Goal: Information Seeking & Learning: Learn about a topic

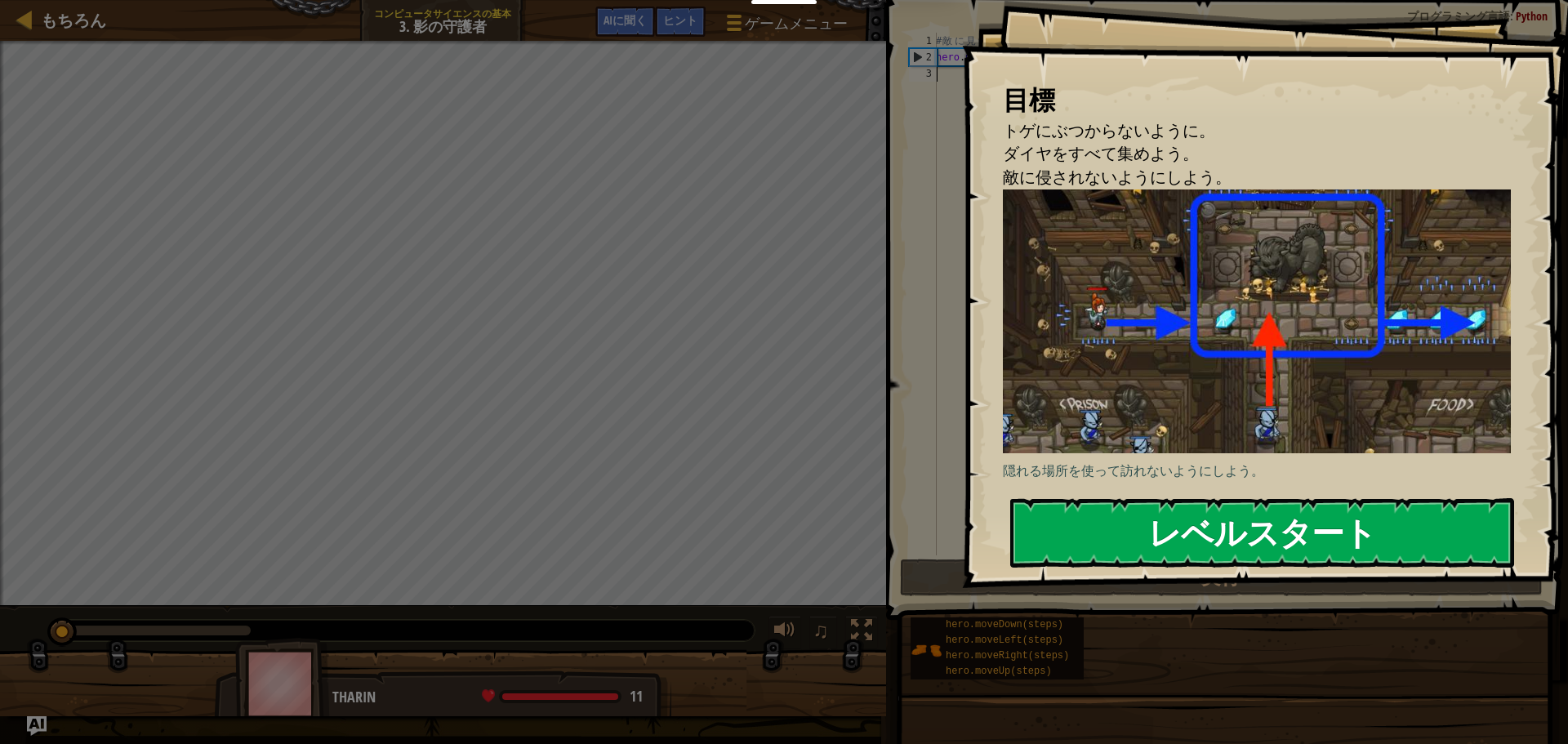
click at [1114, 539] on button "レベルスタート" at bounding box center [1262, 532] width 504 height 69
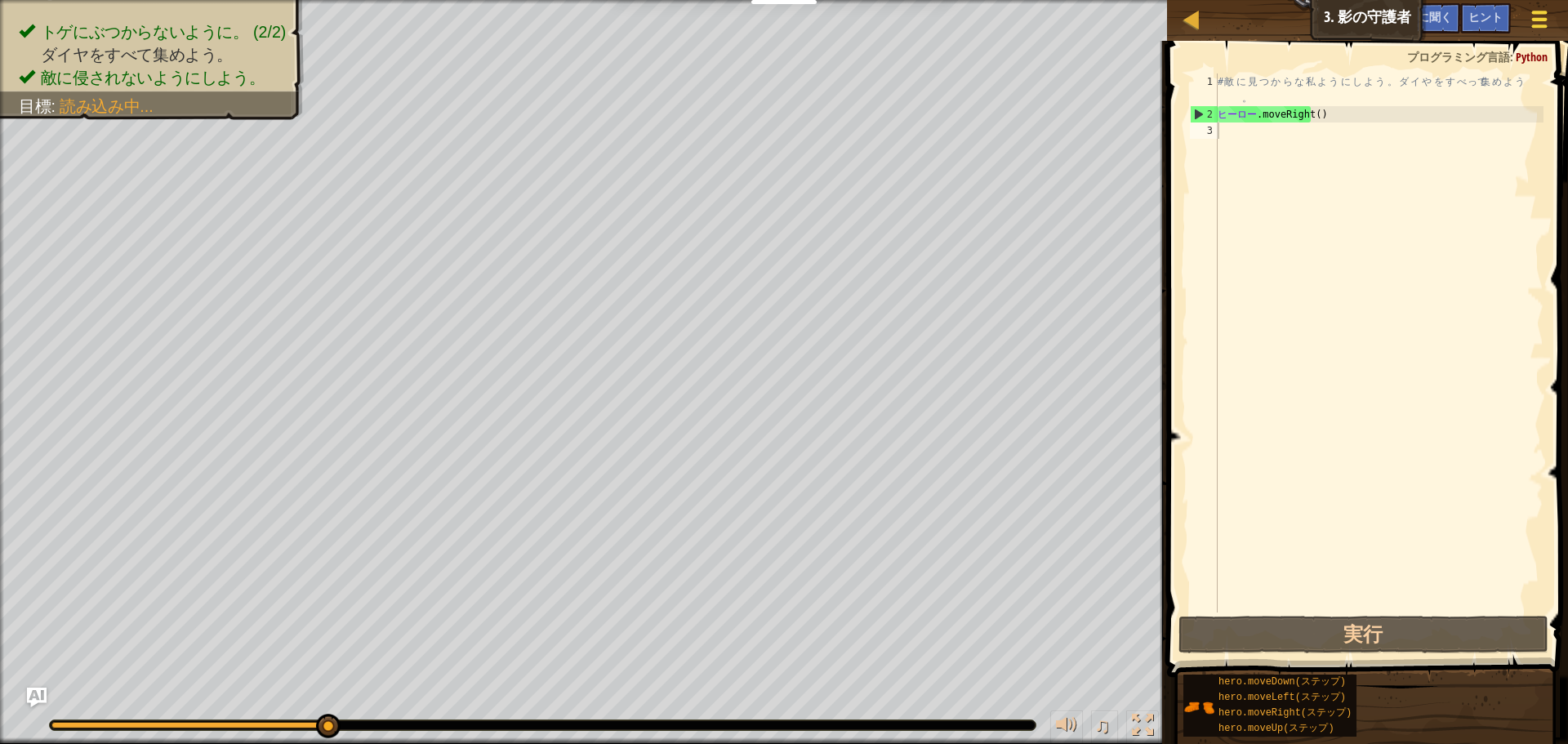
click at [1542, 12] on span at bounding box center [1539, 11] width 15 height 3
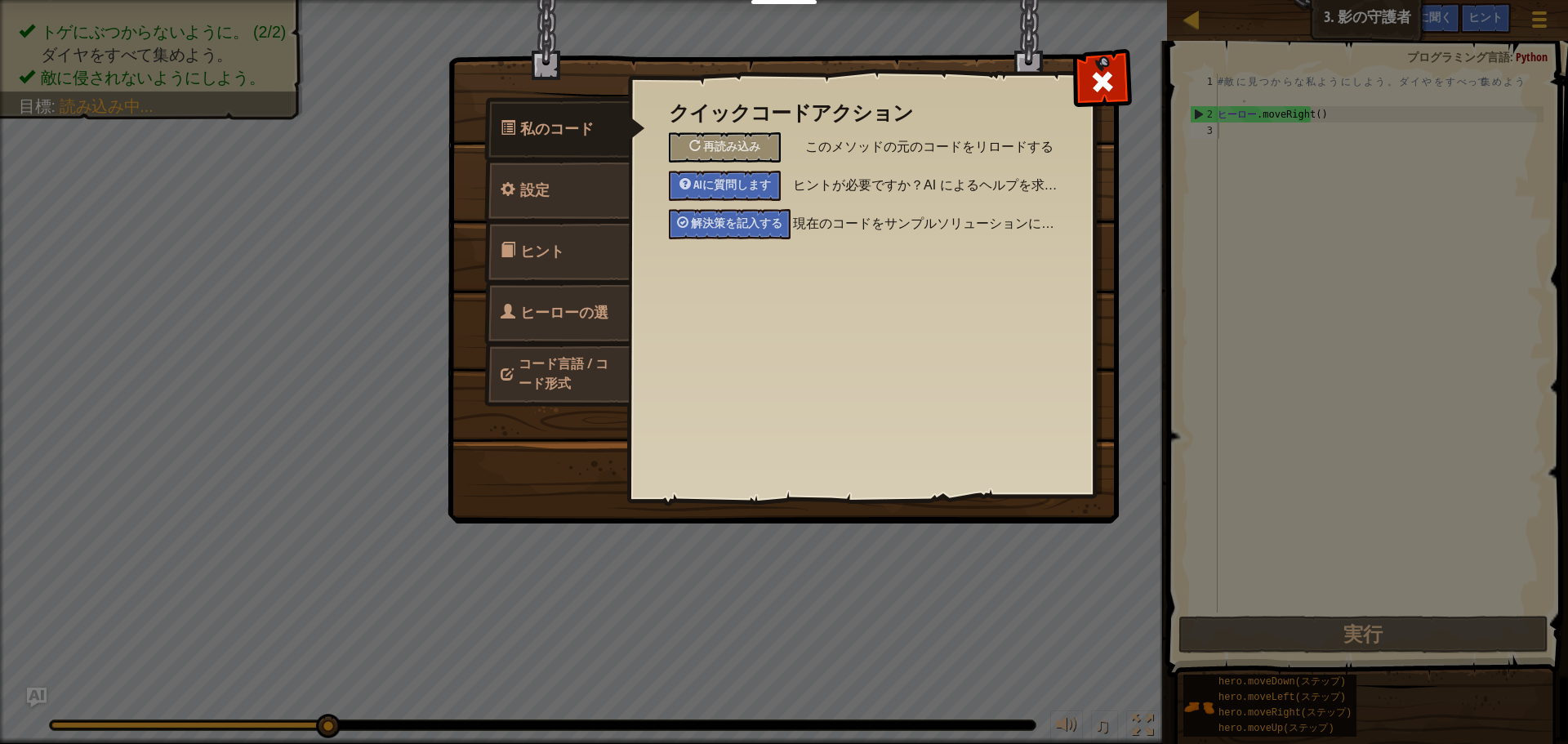
click at [575, 364] on font "コード言語 / コード形式" at bounding box center [564, 372] width 90 height 37
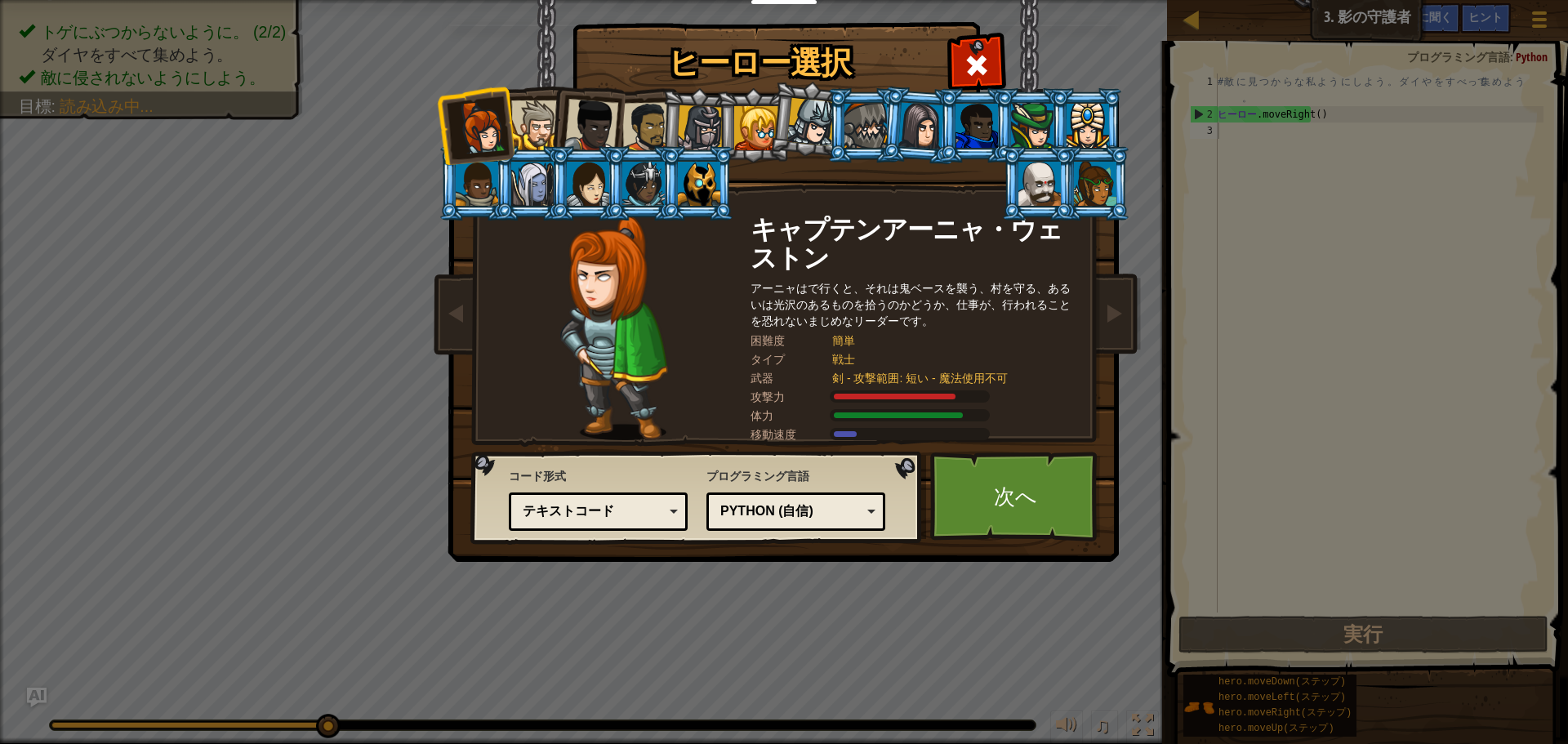
click at [598, 518] on font "テキストコード" at bounding box center [569, 510] width 92 height 14
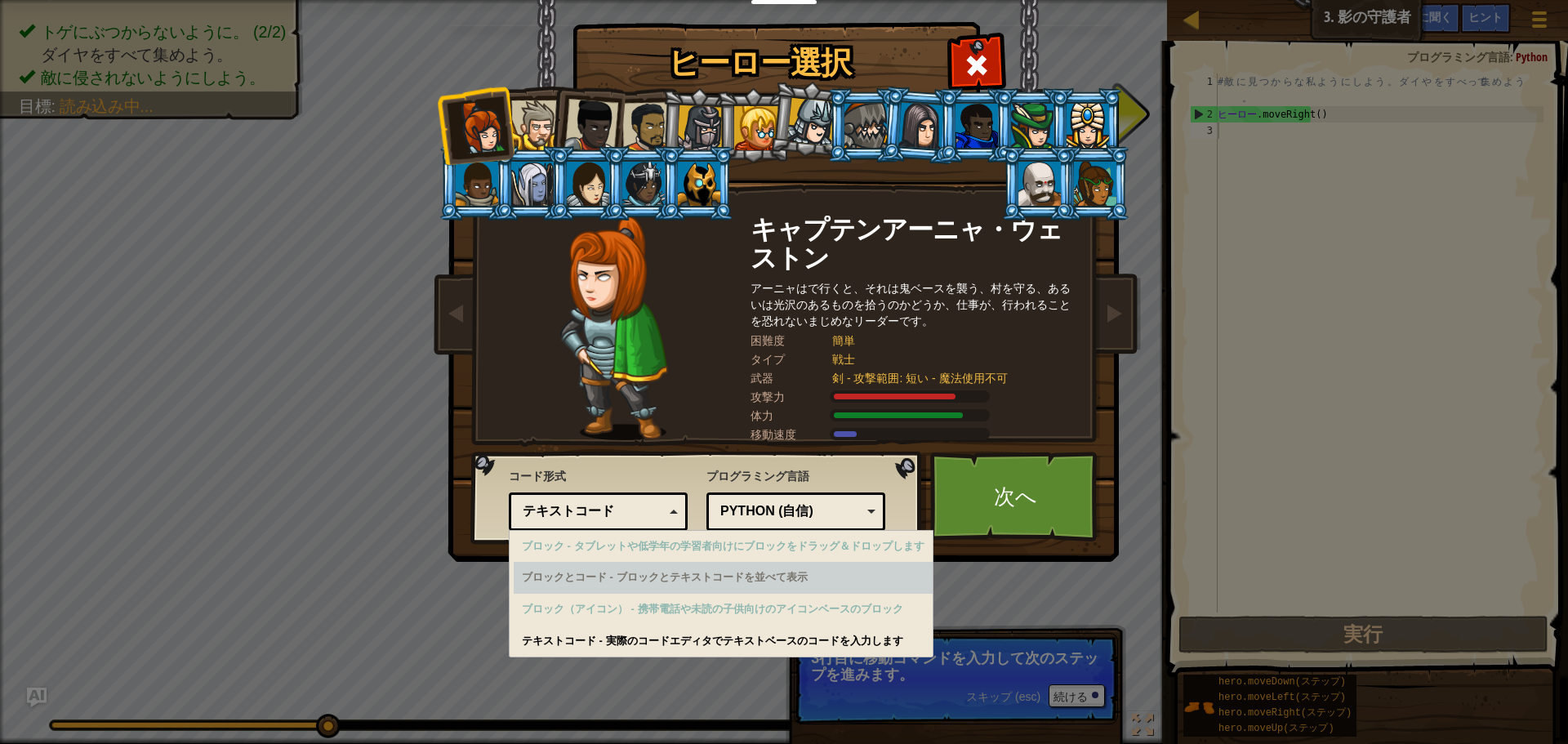
click at [608, 577] on font "ブロックとコード - ブロックとテキストコードを並べて表示" at bounding box center [664, 576] width 286 height 12
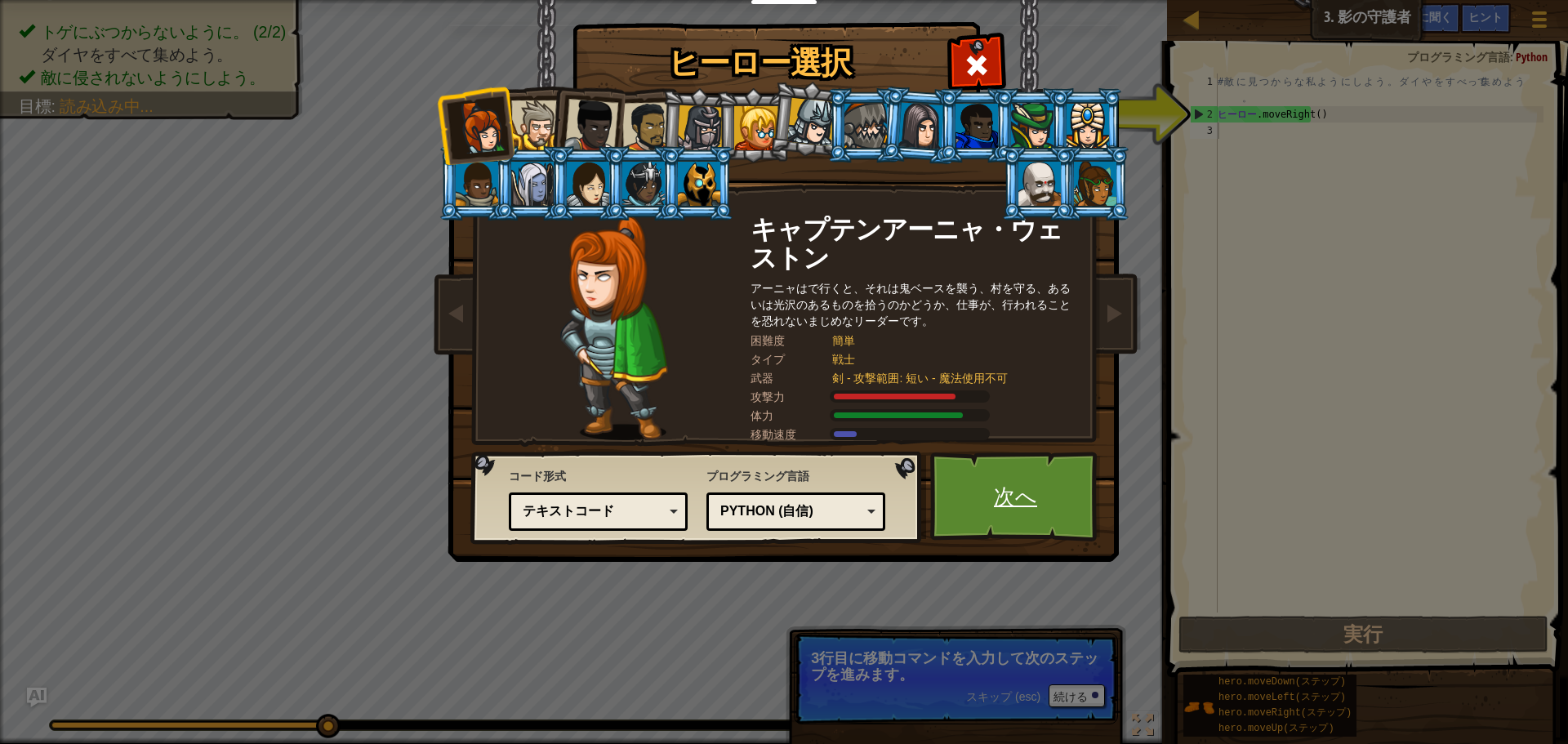
click at [1026, 517] on link "次へ" at bounding box center [1016, 497] width 170 height 90
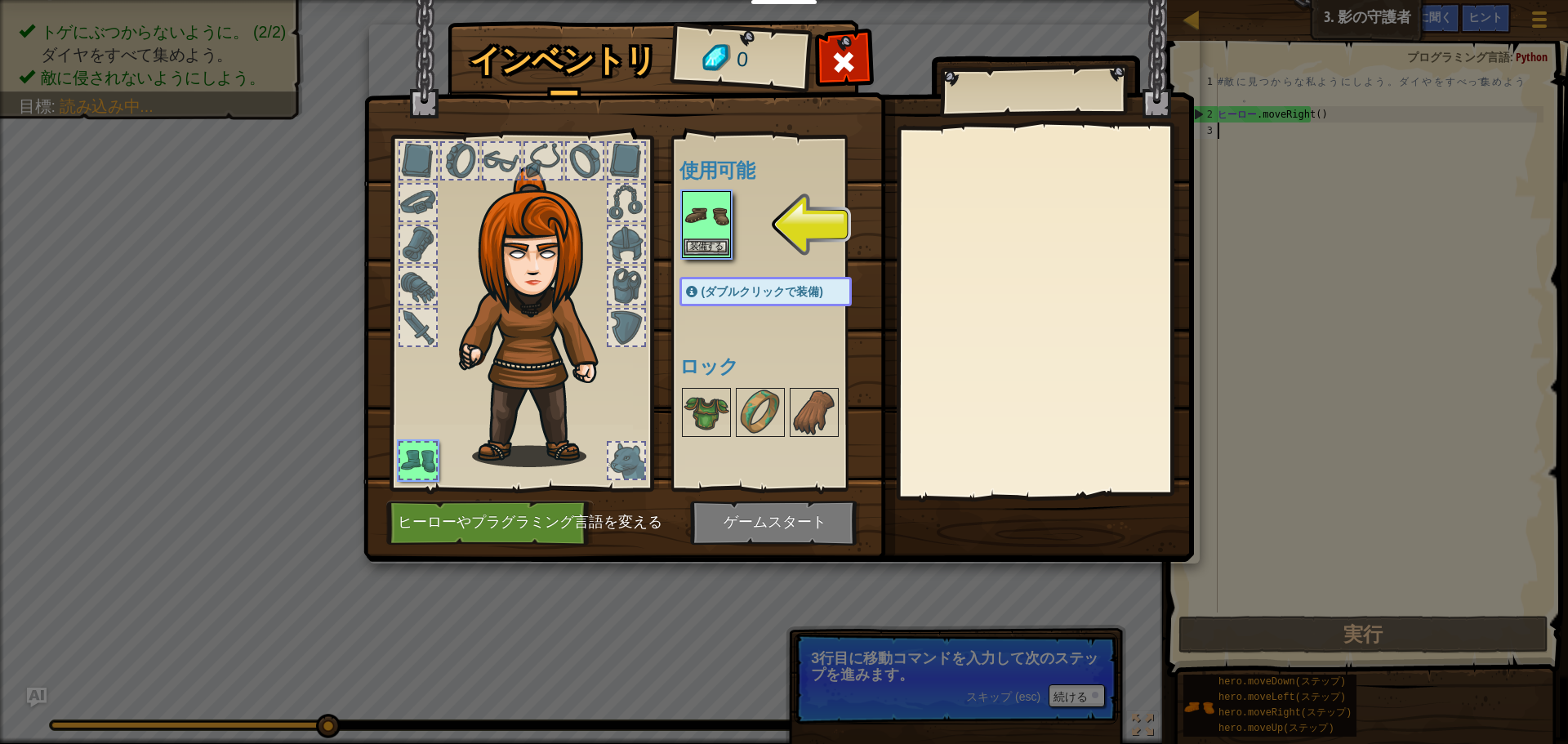
click at [711, 231] on img at bounding box center [706, 215] width 46 height 46
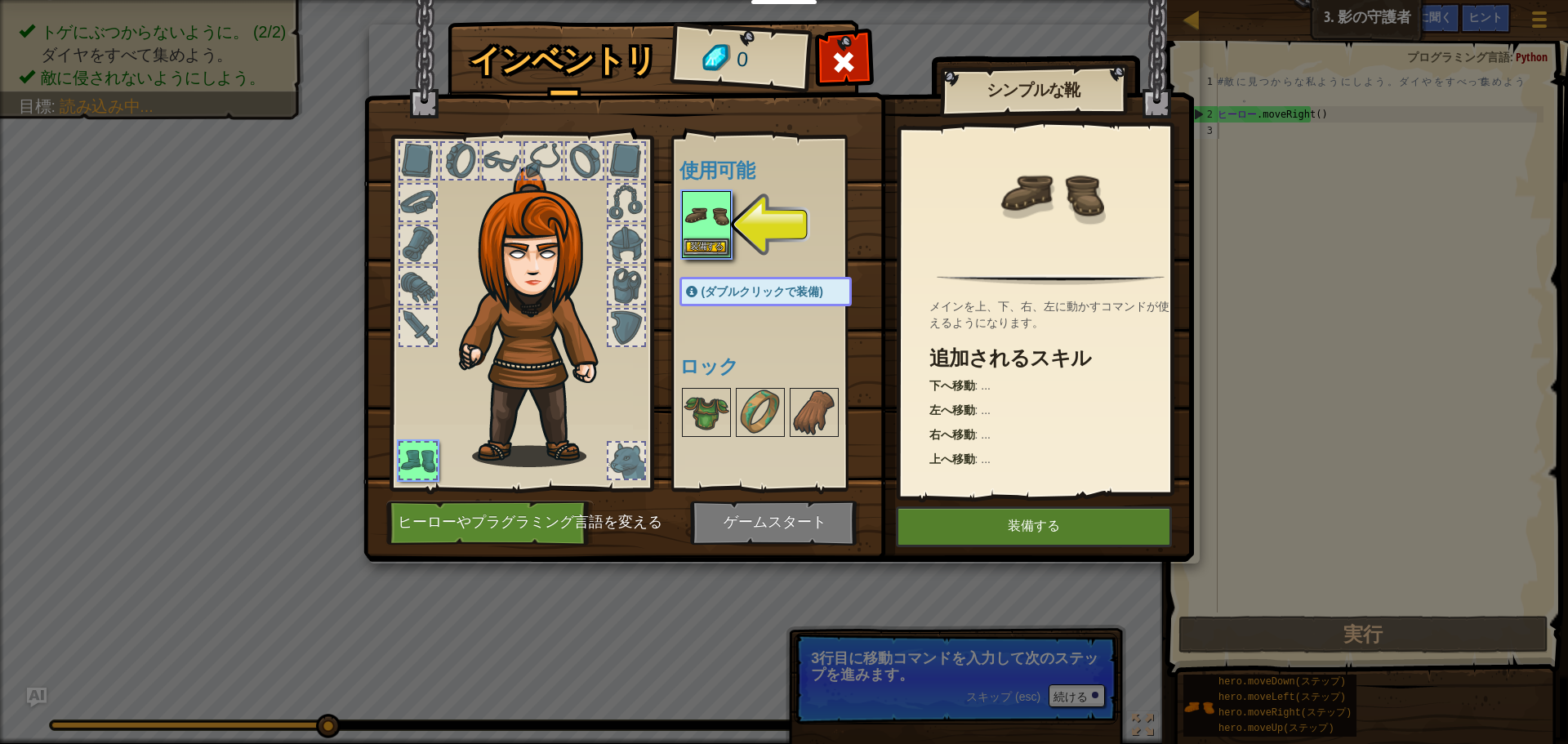
click at [711, 231] on img at bounding box center [706, 215] width 46 height 46
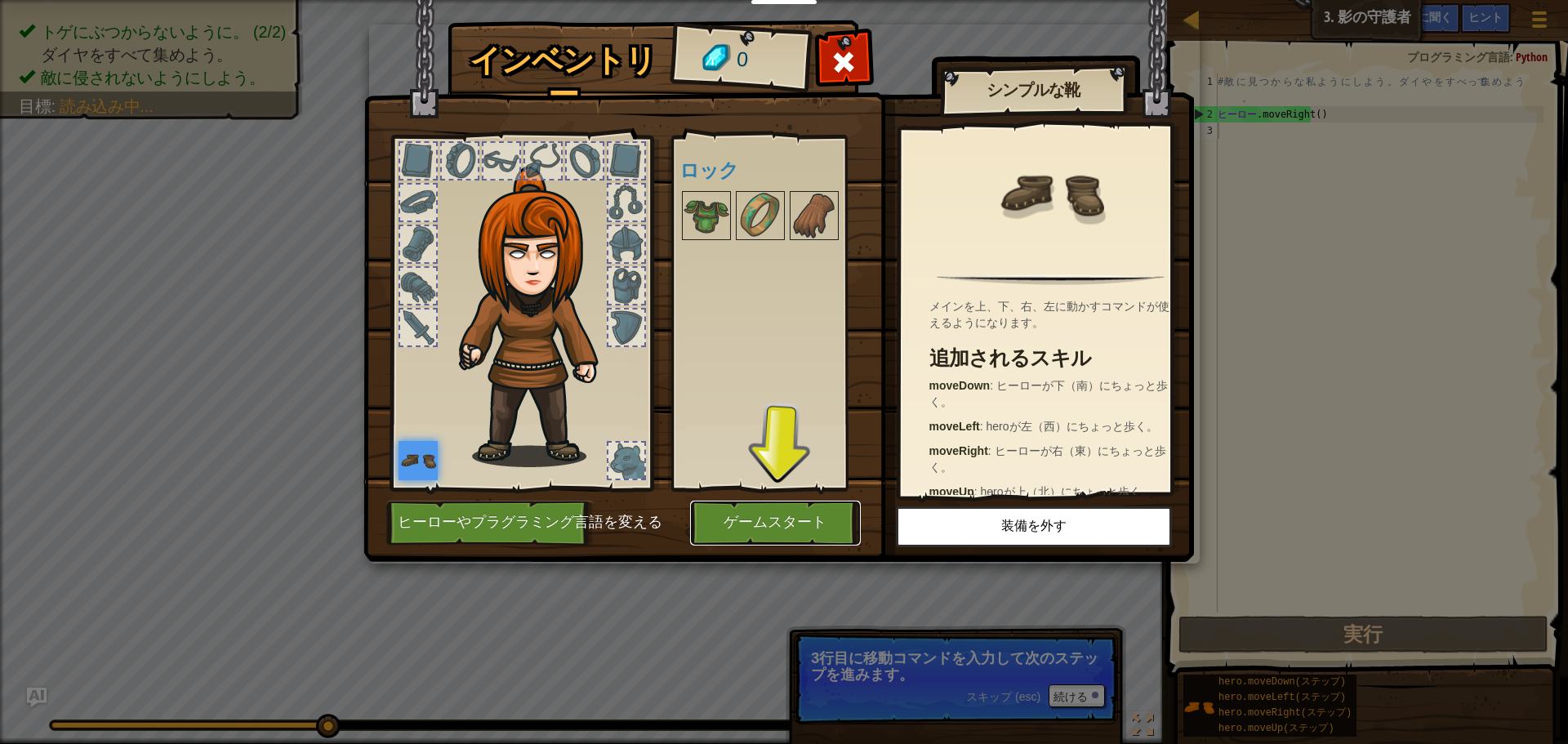
click at [734, 521] on font "ゲームスタート" at bounding box center [774, 522] width 102 height 16
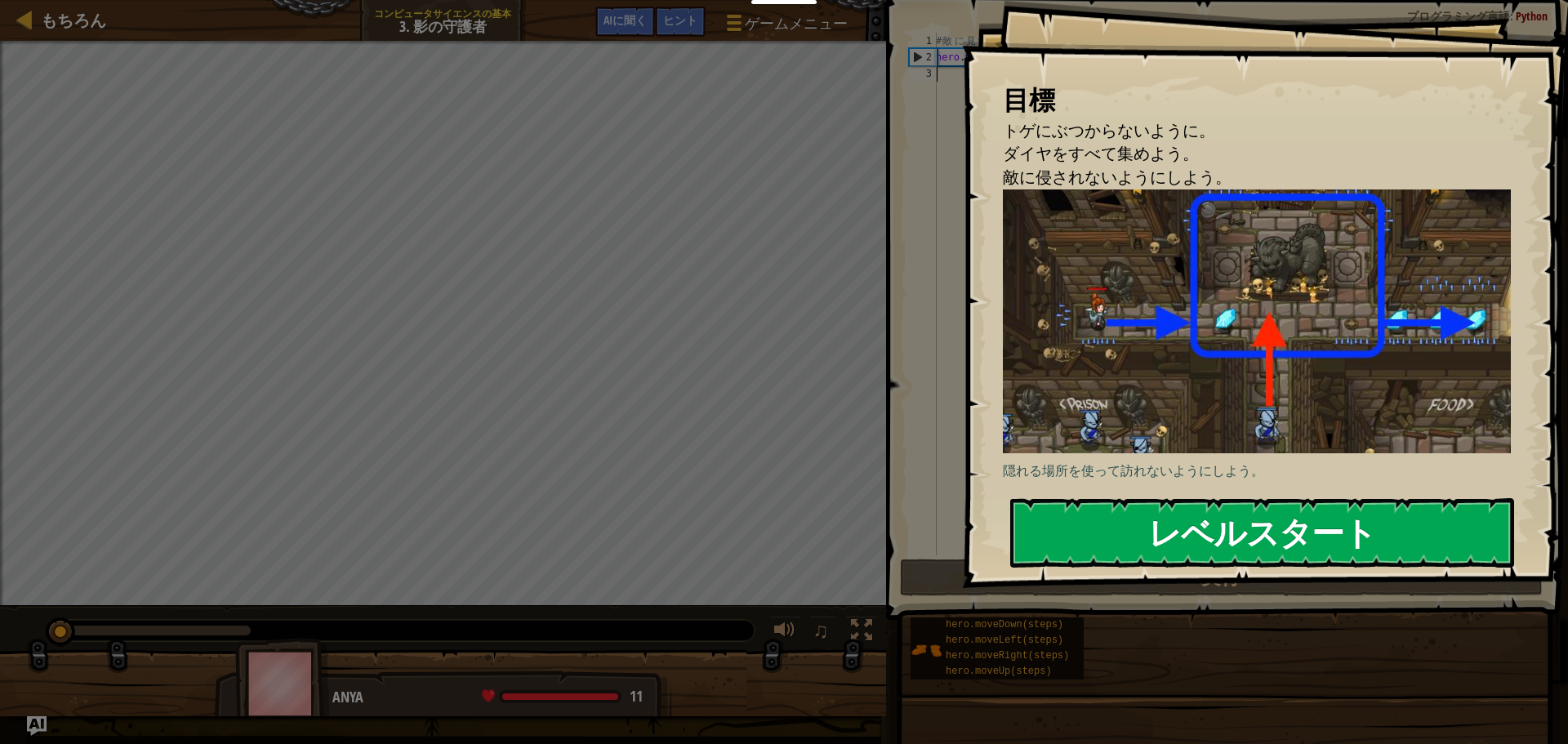
click at [1228, 531] on font "レベルスタート" at bounding box center [1262, 532] width 228 height 44
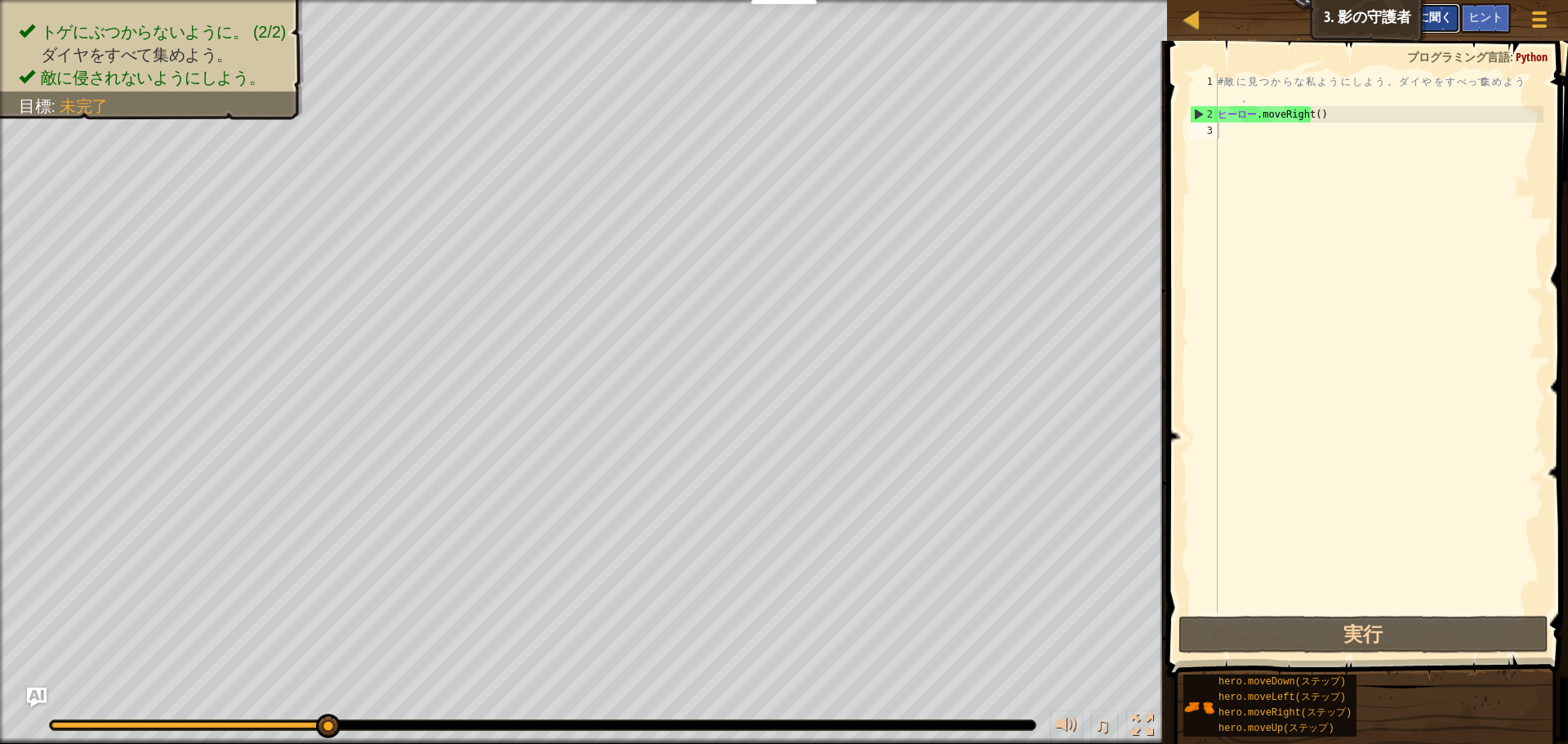
click at [1435, 19] on font "AIに聞く" at bounding box center [1430, 16] width 43 height 15
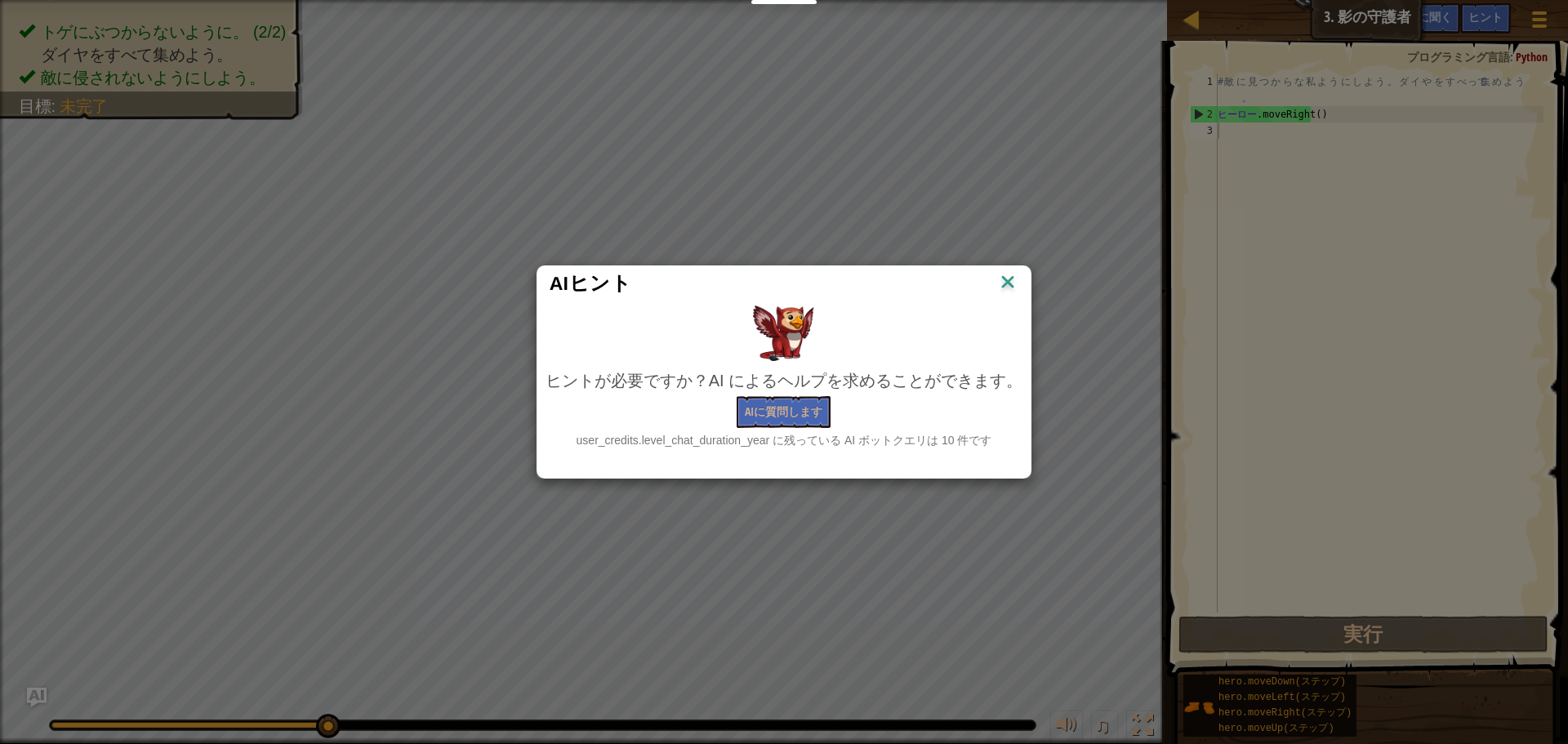
click at [1007, 283] on img at bounding box center [1008, 283] width 21 height 25
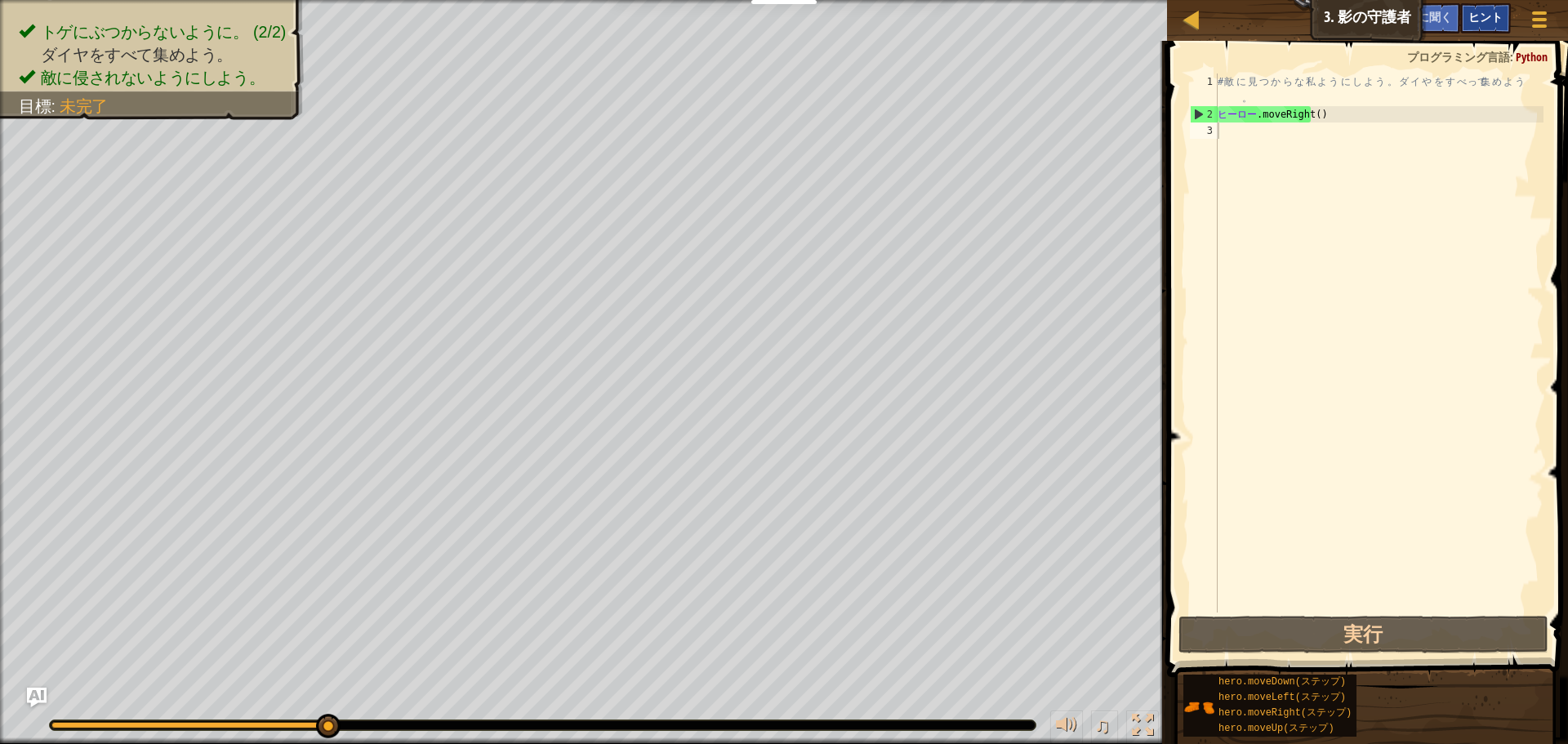
click at [1494, 14] on font "ヒント" at bounding box center [1486, 16] width 34 height 15
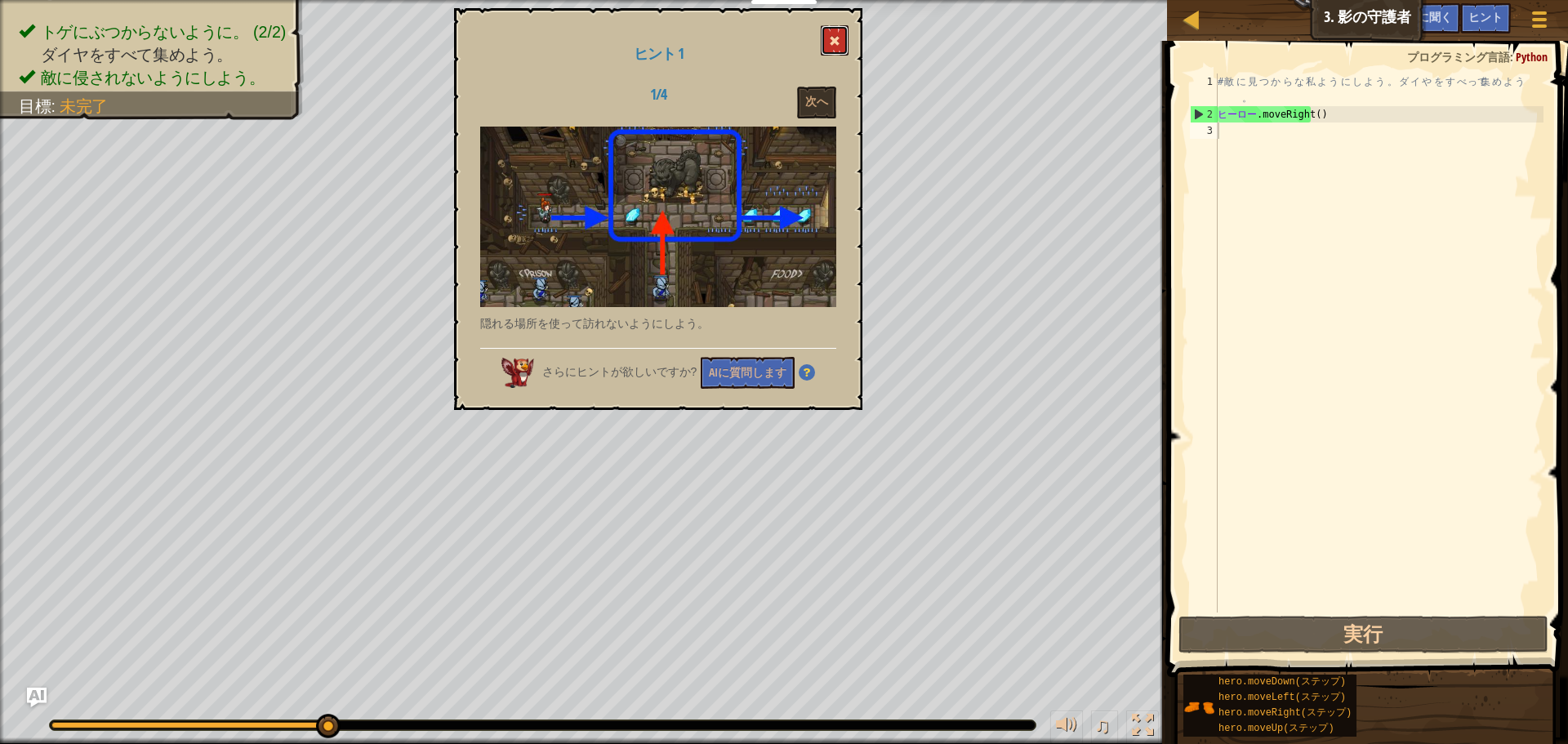
click at [838, 44] on span at bounding box center [835, 41] width 11 height 11
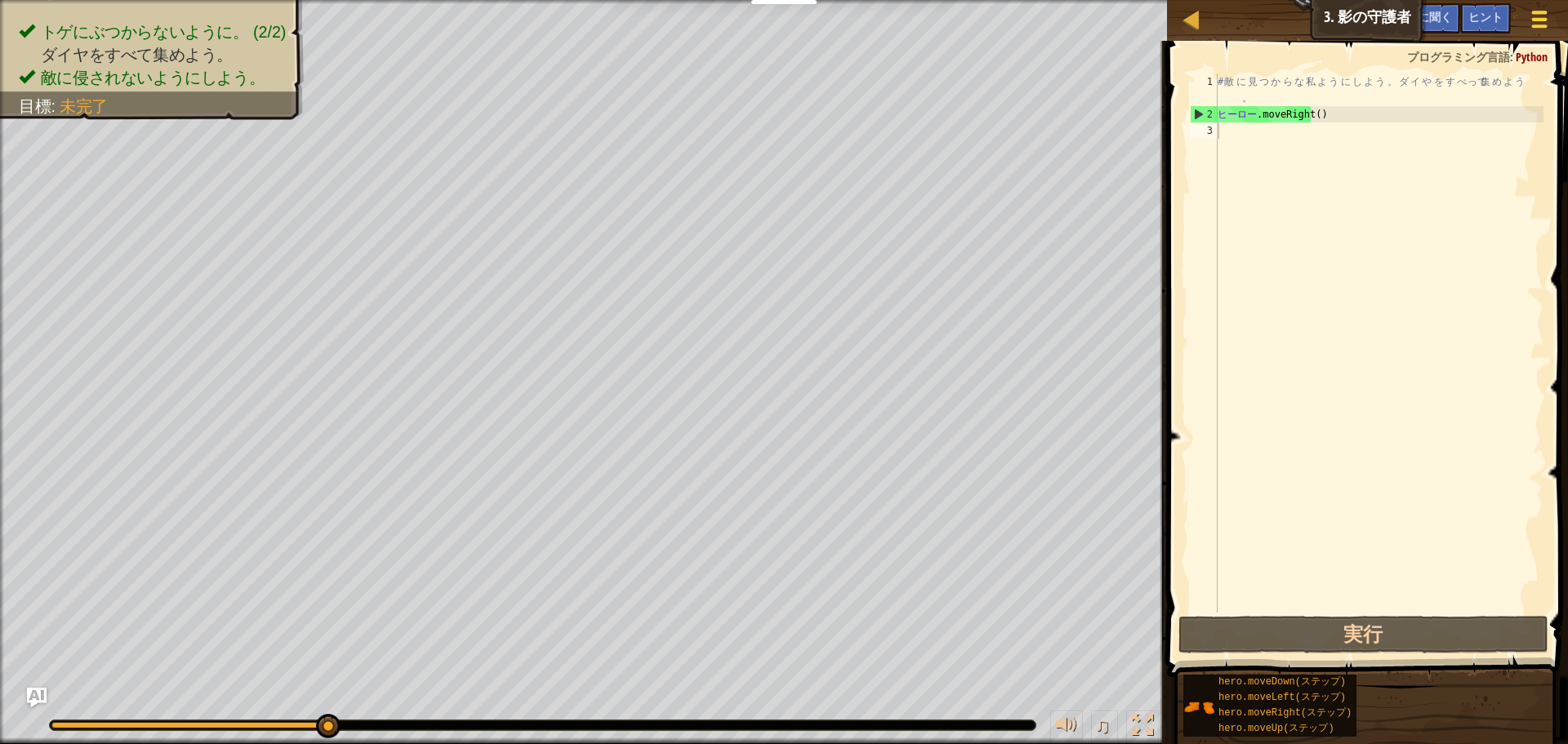
click at [1537, 19] on span at bounding box center [1539, 19] width 15 height 3
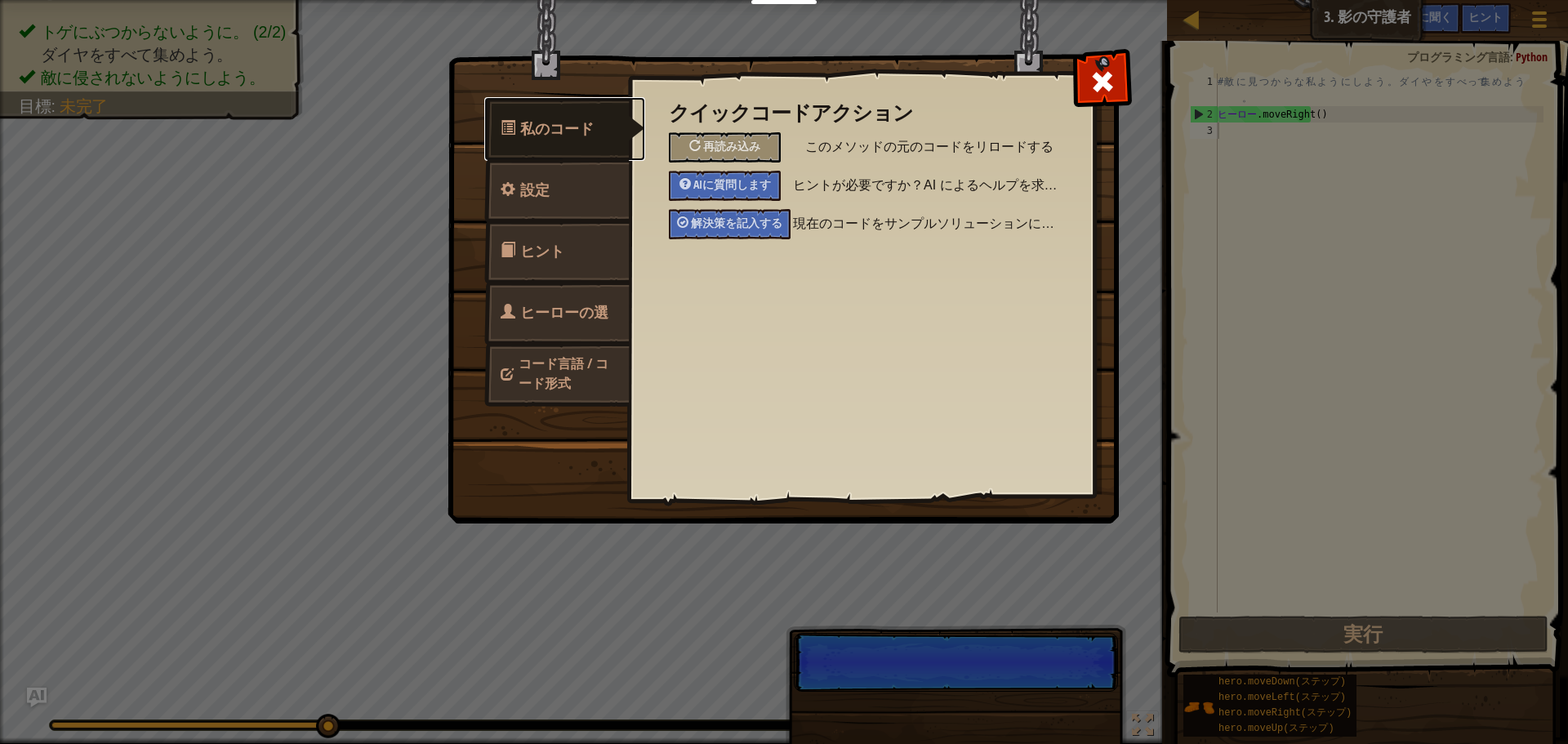
click at [548, 132] on font "私のコード" at bounding box center [556, 128] width 74 height 20
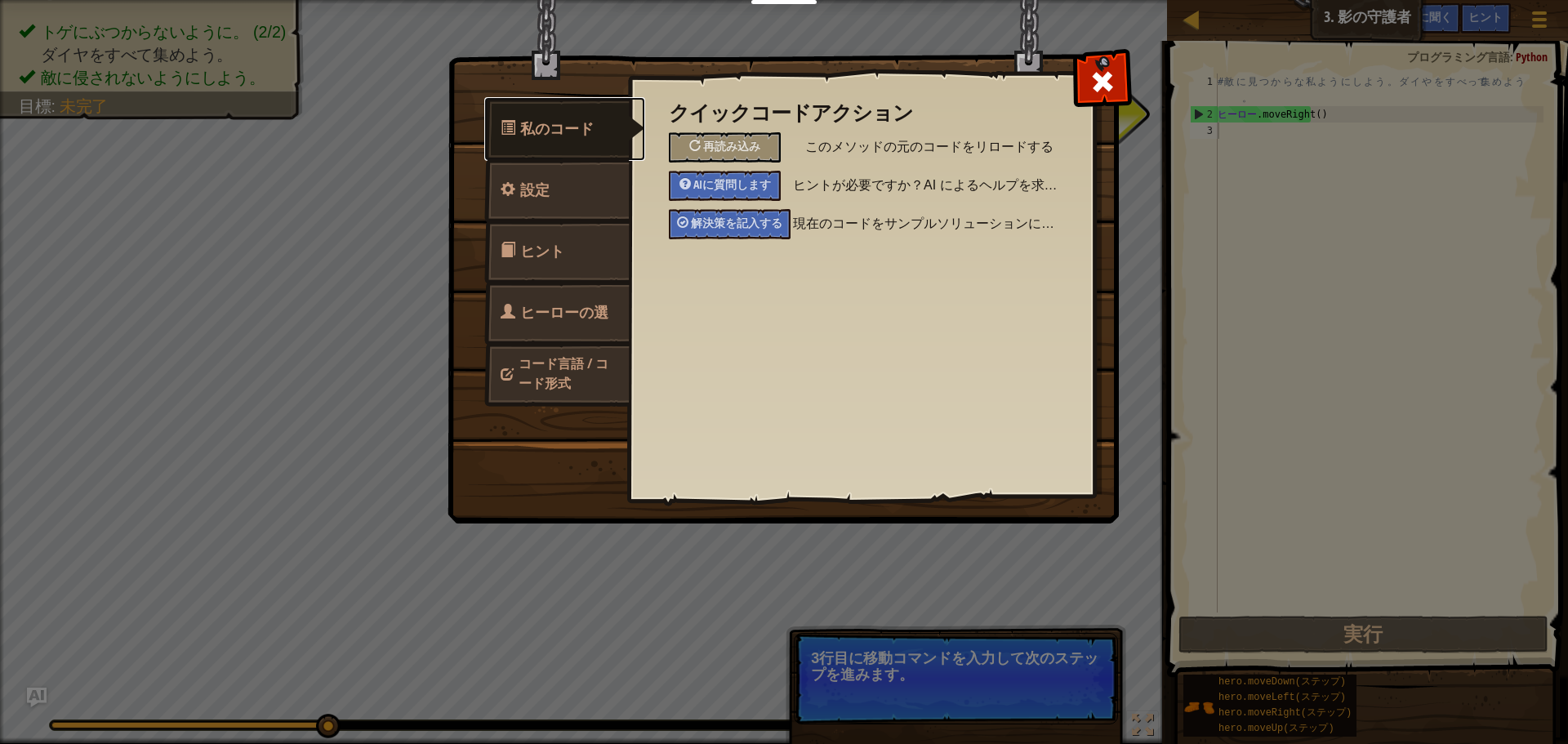
click at [548, 132] on font "私のコード" at bounding box center [556, 128] width 74 height 20
click at [550, 194] on link "設定" at bounding box center [557, 191] width 146 height 64
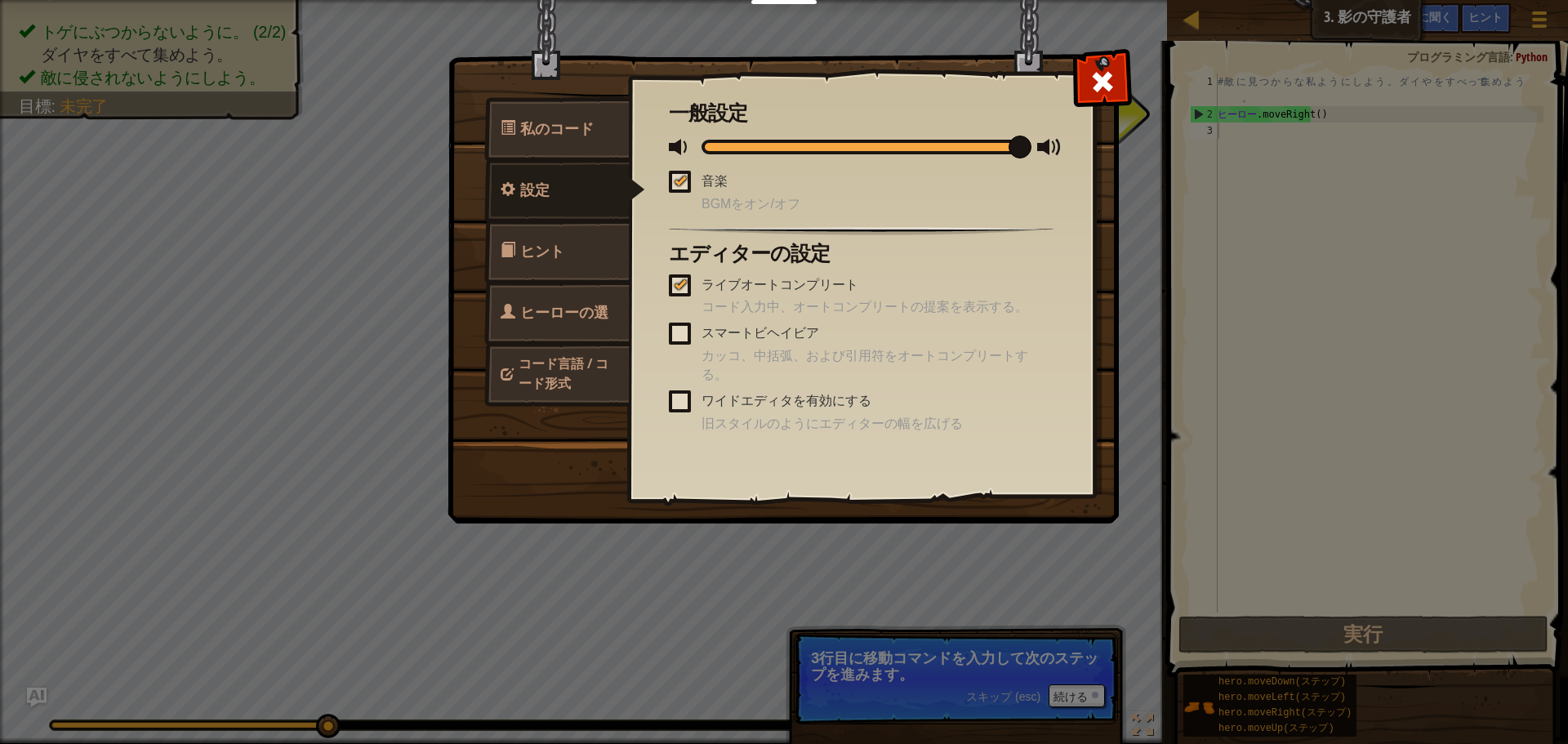
click at [560, 370] on font "コード言語 / コード形式" at bounding box center [564, 372] width 90 height 37
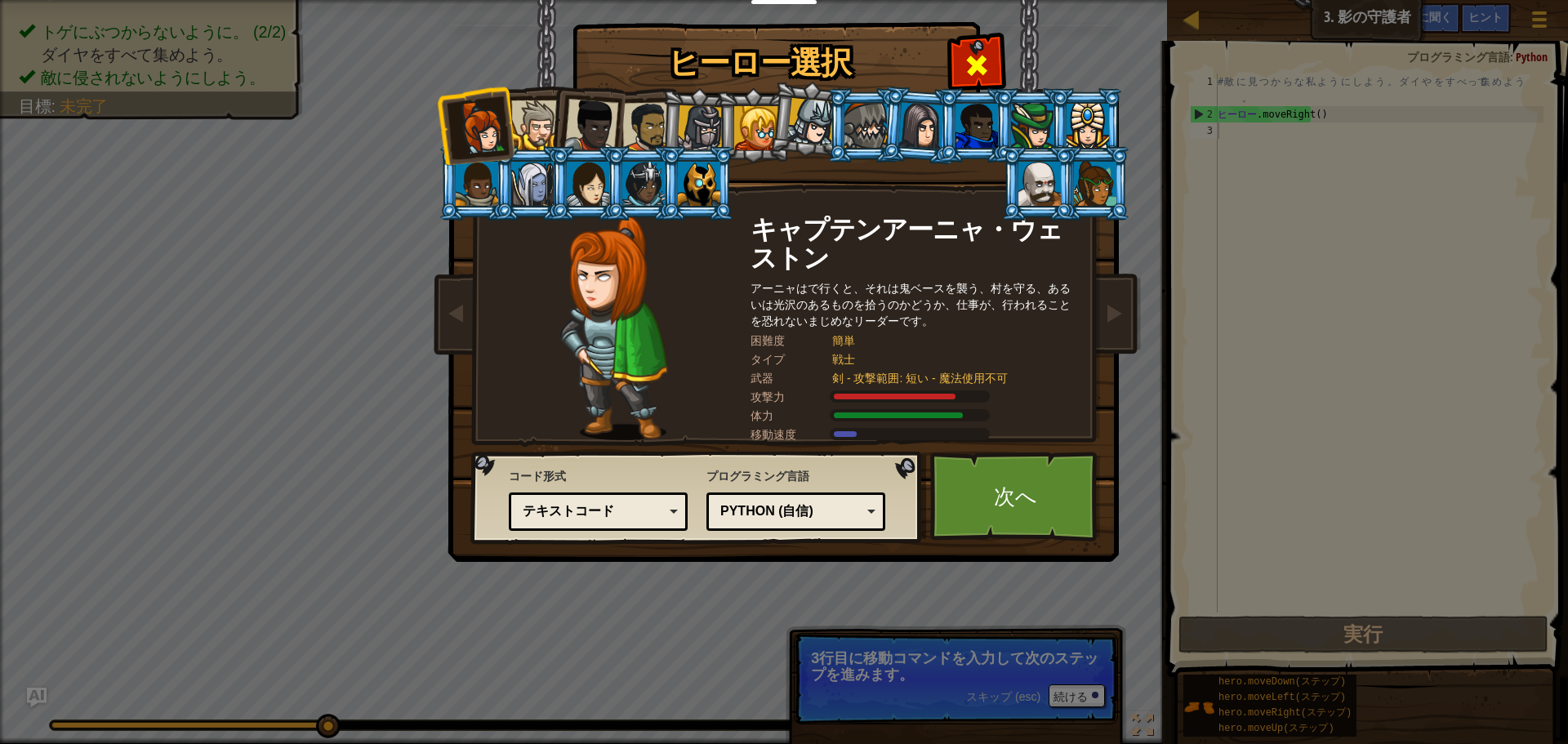
click at [972, 66] on span at bounding box center [976, 65] width 26 height 26
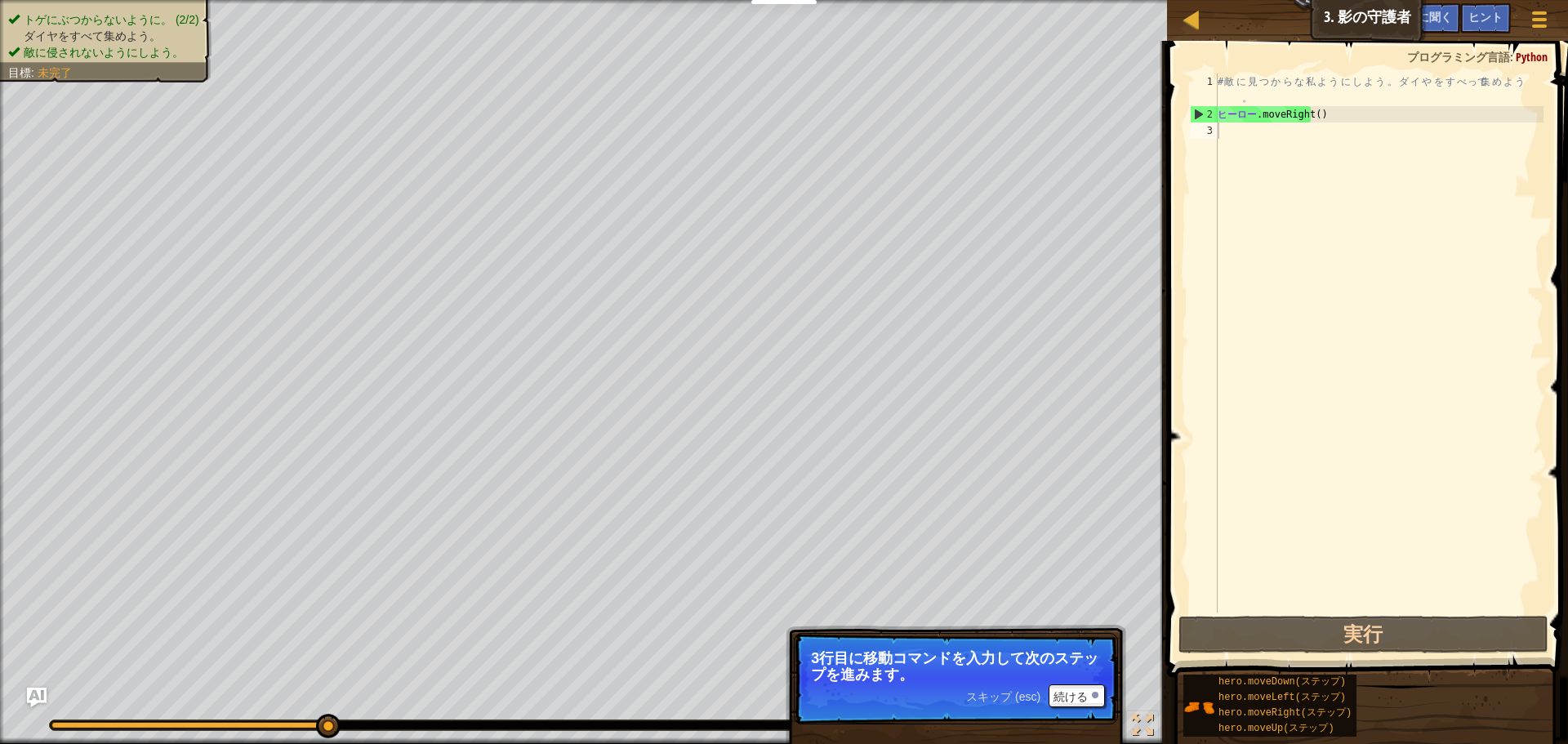
click at [17, 70] on font "目標" at bounding box center [20, 73] width 23 height 13
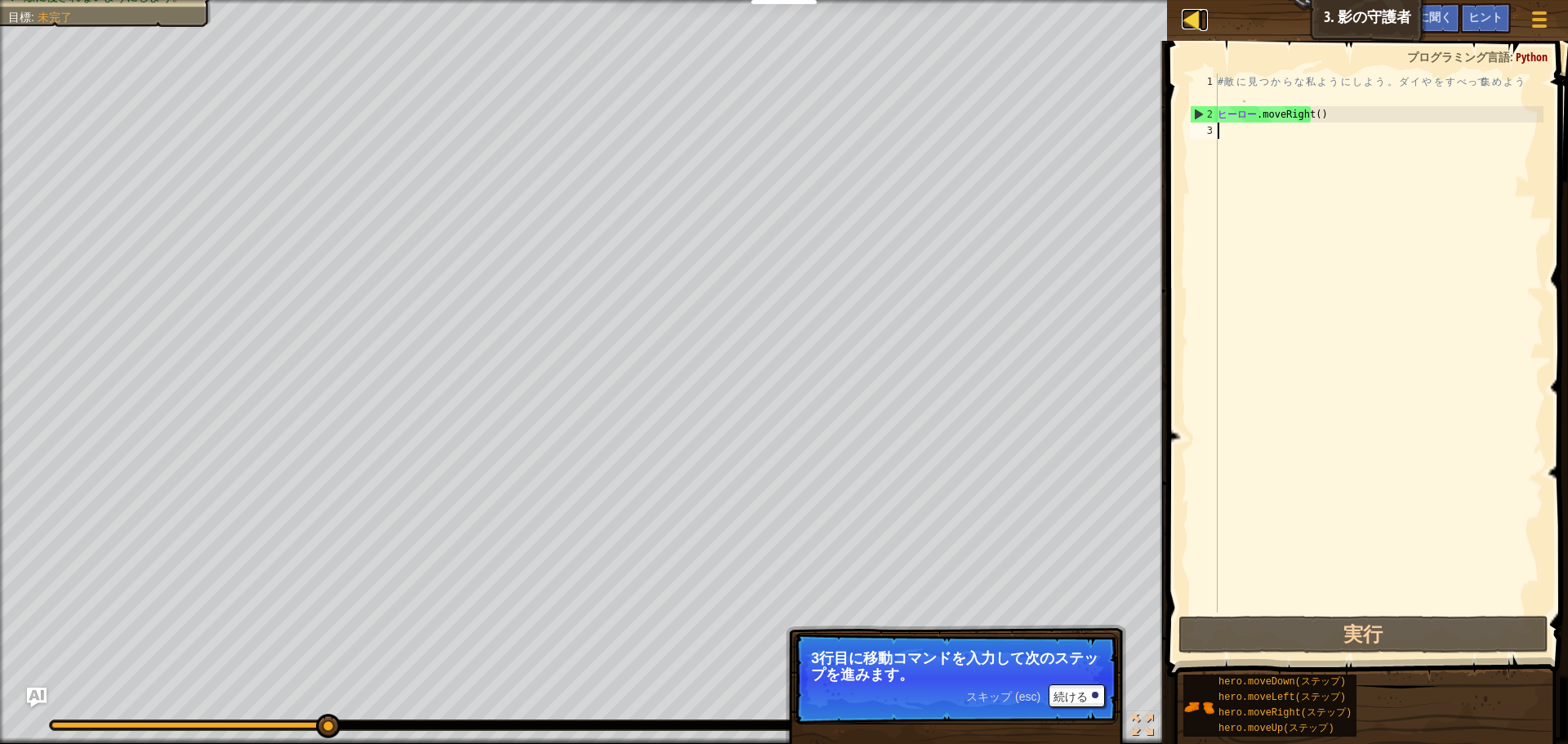
click at [1196, 19] on div at bounding box center [1191, 18] width 20 height 20
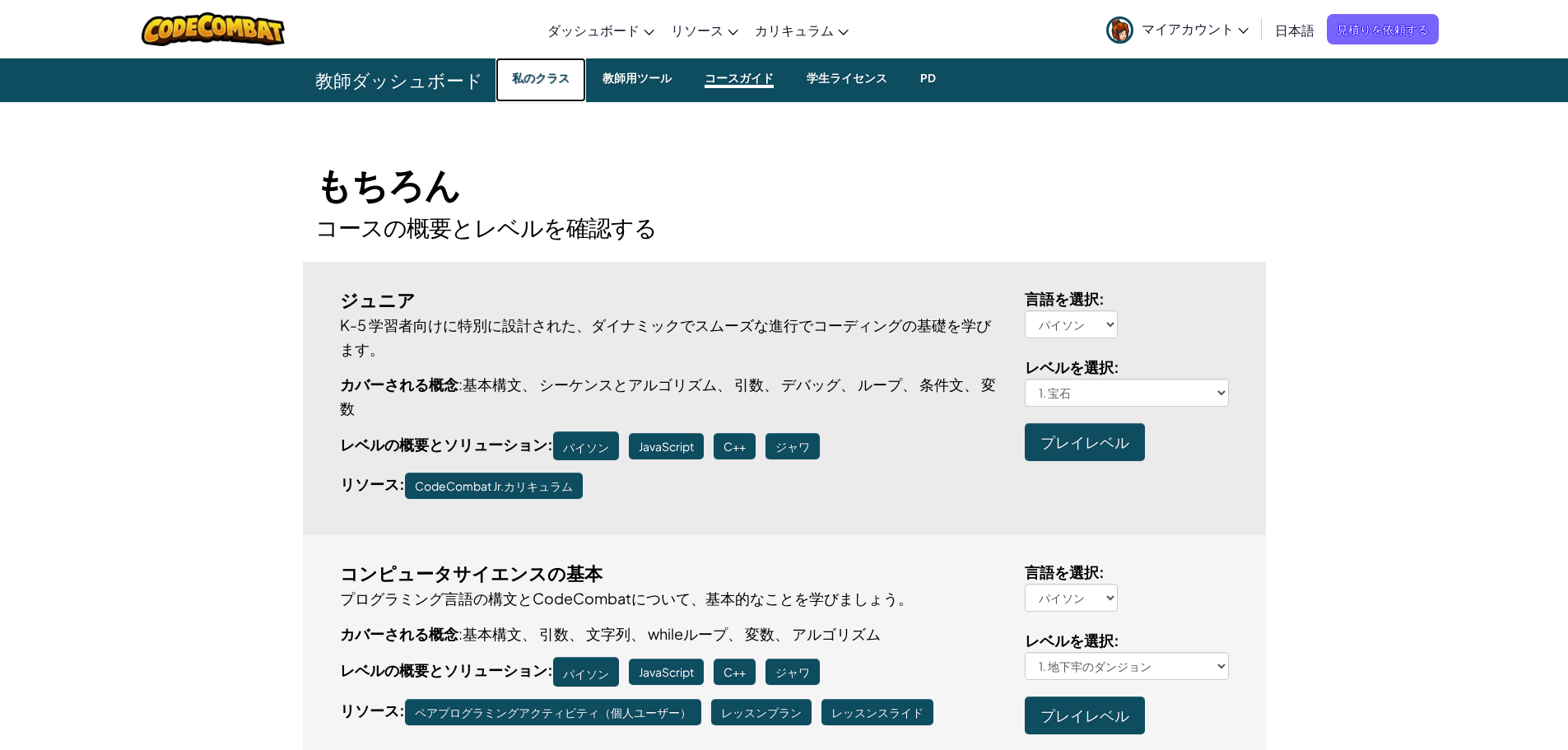
click at [533, 76] on font "私のクラス" at bounding box center [541, 77] width 58 height 14
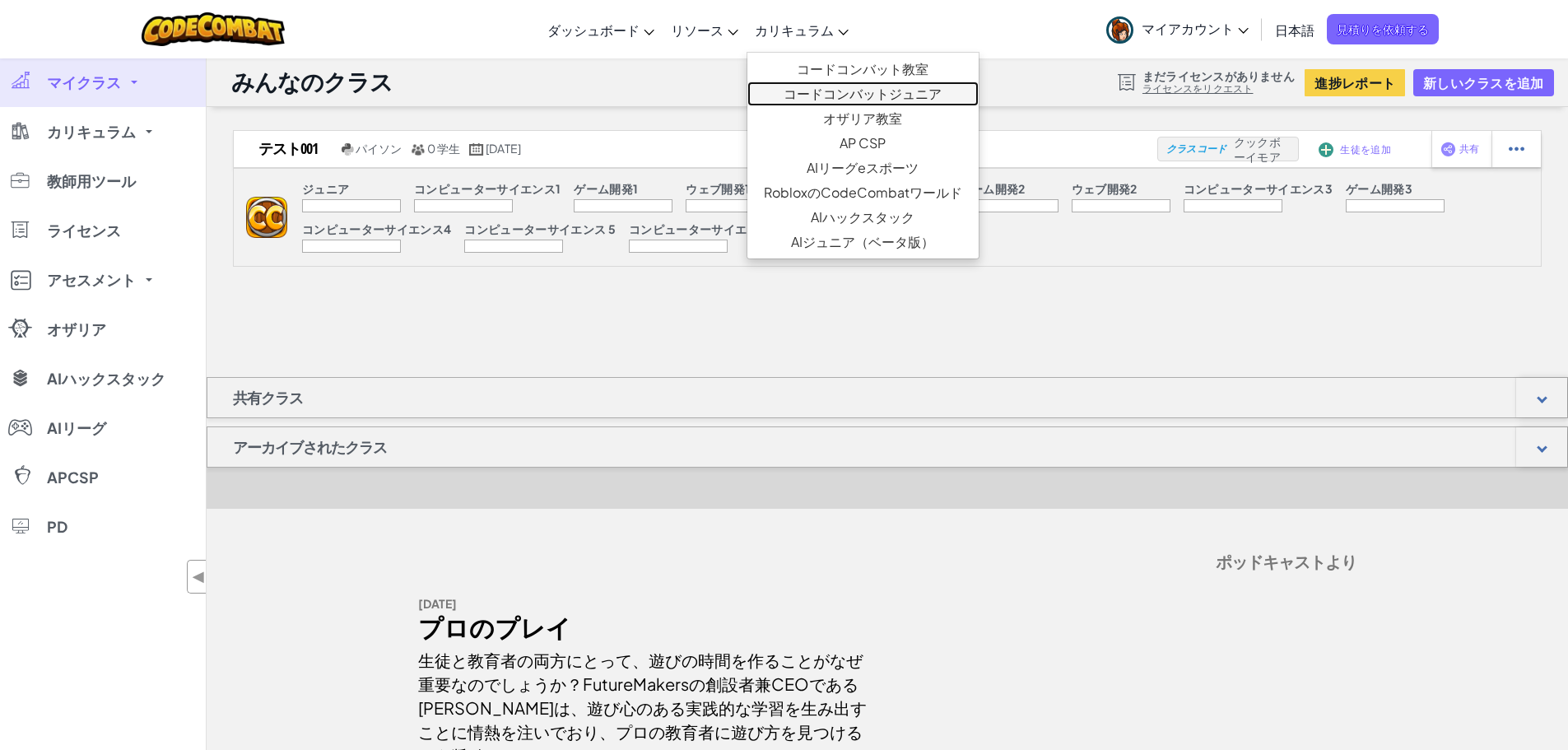
click at [843, 95] on font "コードコンバットジュニア" at bounding box center [863, 94] width 158 height 17
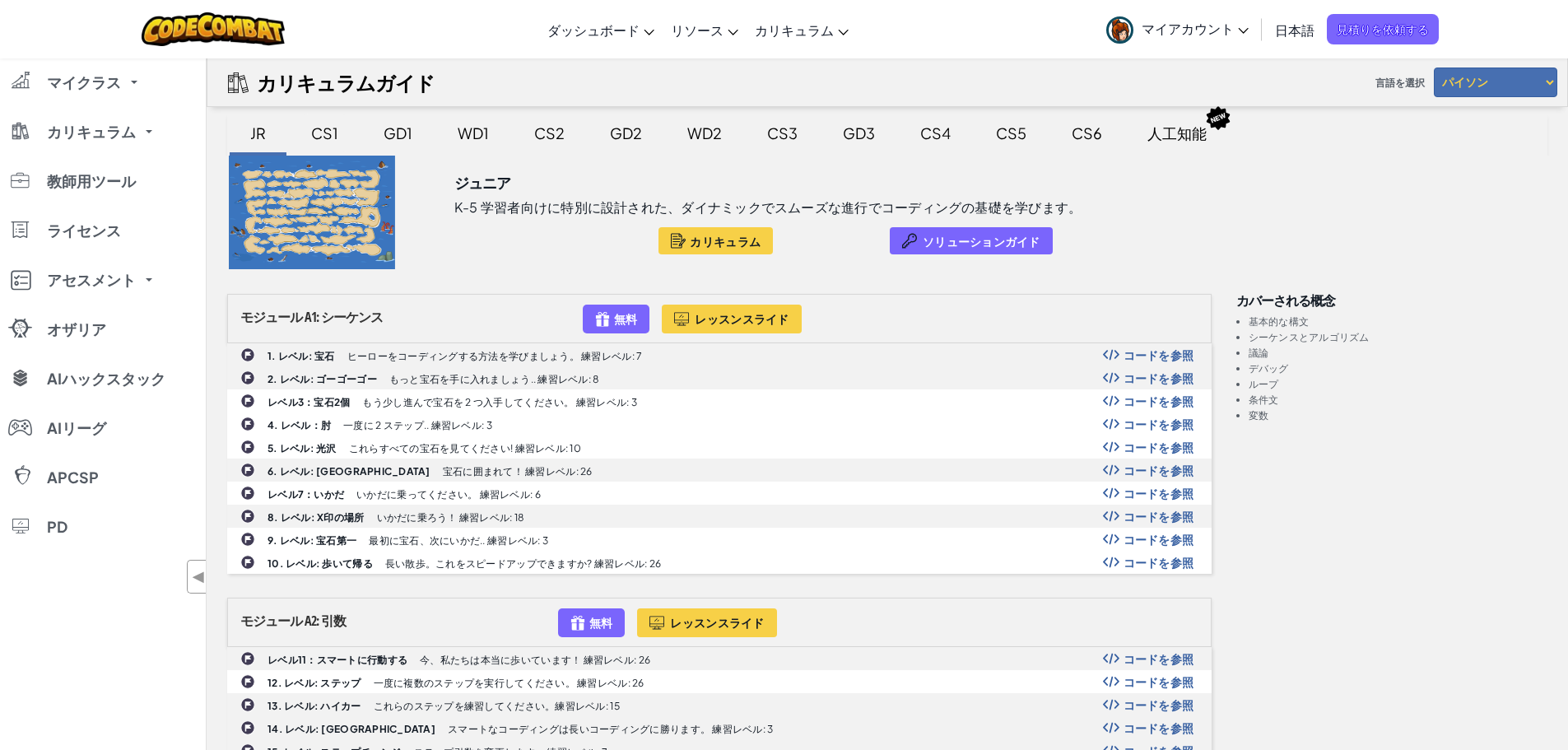
click at [326, 134] on font "CS1" at bounding box center [324, 133] width 27 height 19
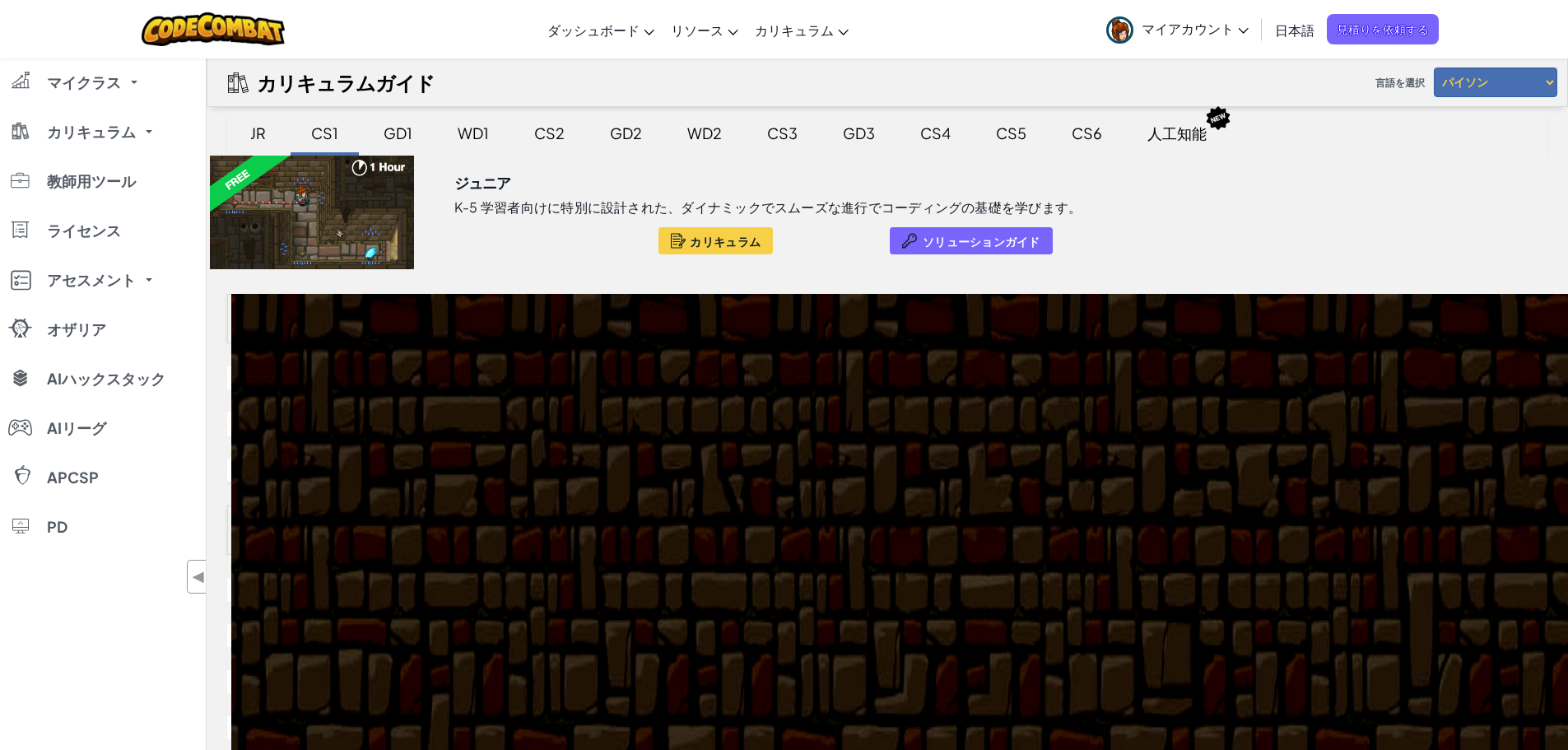
click at [389, 134] on font "GD1" at bounding box center [399, 133] width 29 height 19
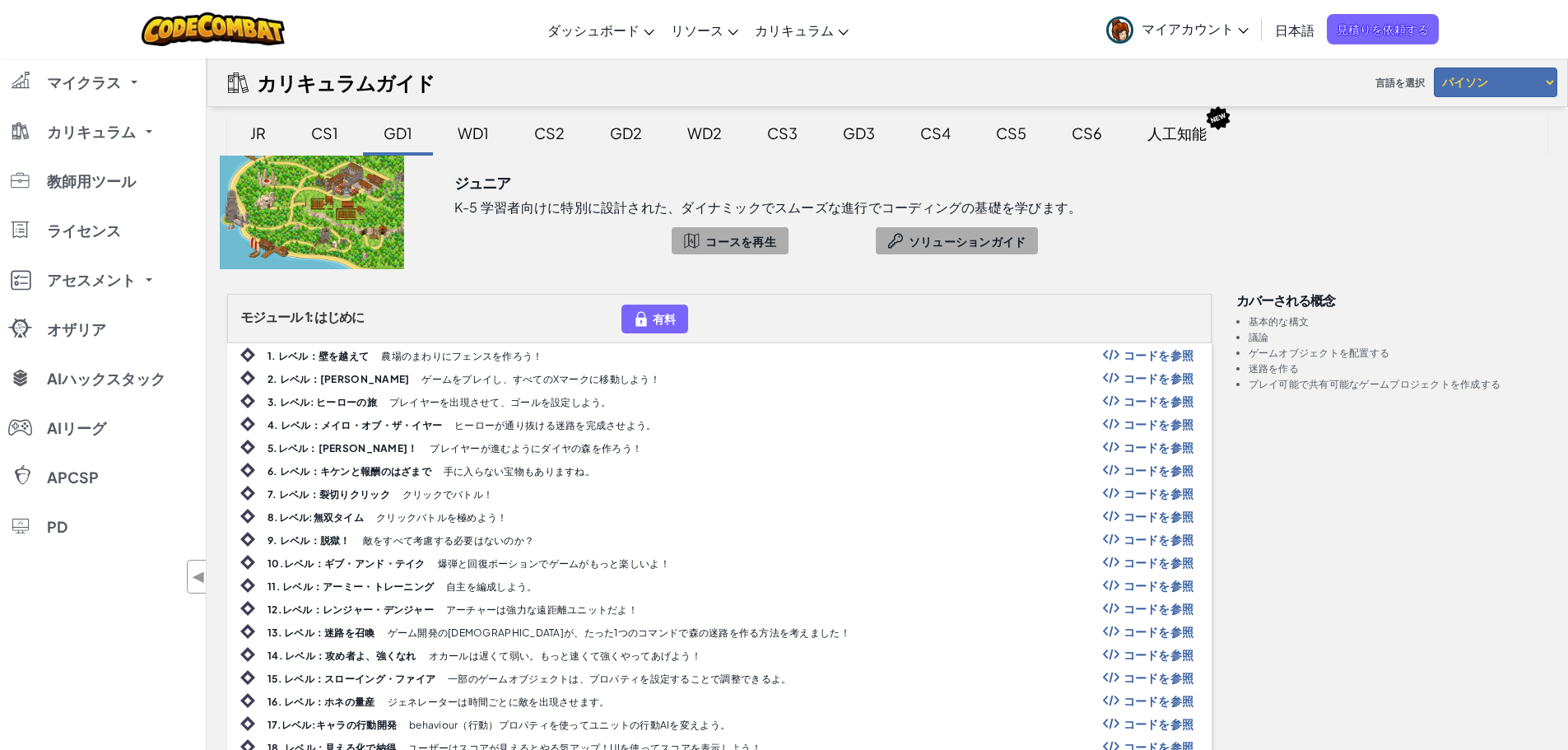
click at [460, 356] on font "農場のまわりにフェンスを作ろう！" at bounding box center [461, 356] width 161 height 13
click at [329, 358] on font "1. レベル：壁を越えて" at bounding box center [317, 356] width 101 height 13
click at [330, 131] on font "CS1" at bounding box center [324, 133] width 27 height 19
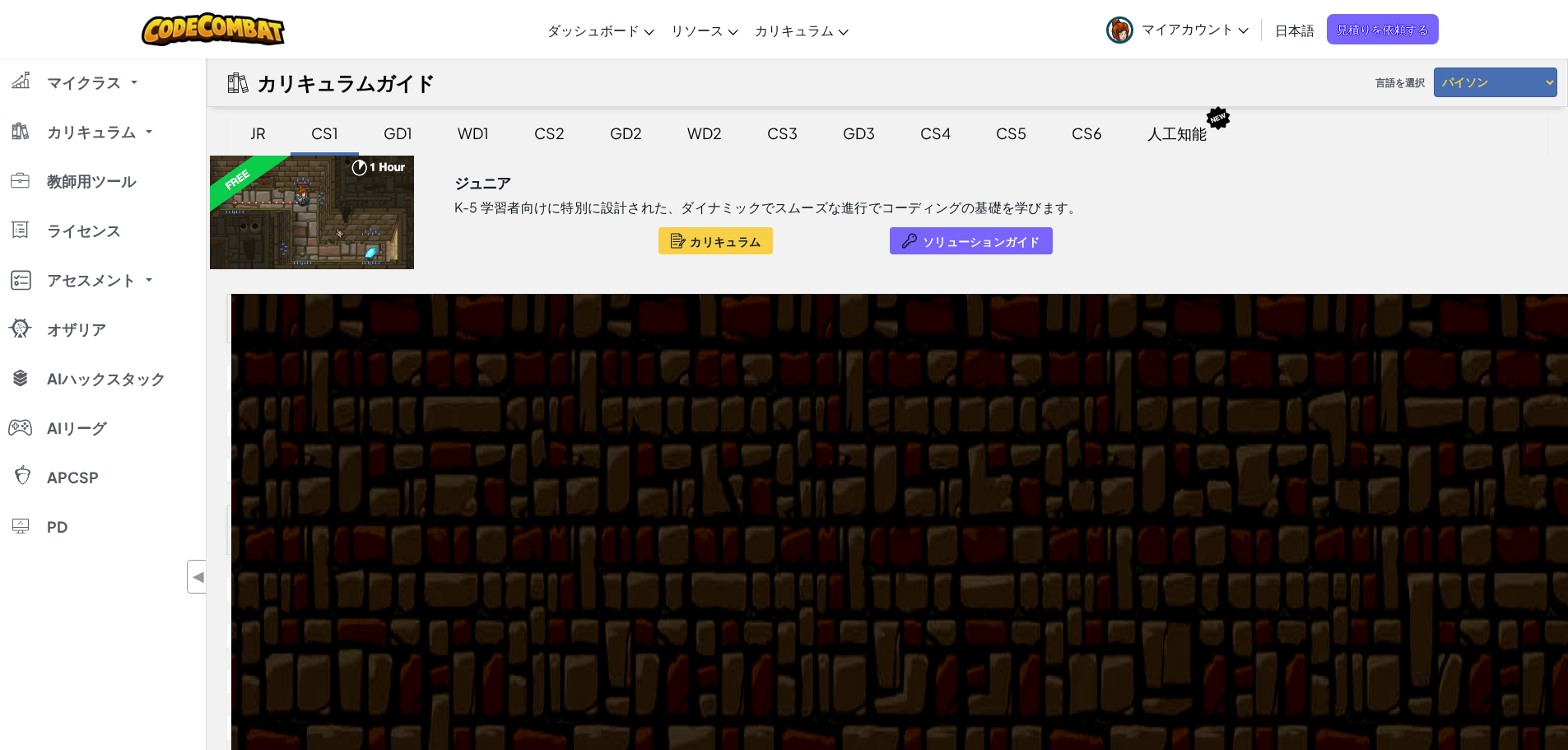
click at [253, 131] on font "JR" at bounding box center [258, 133] width 15 height 19
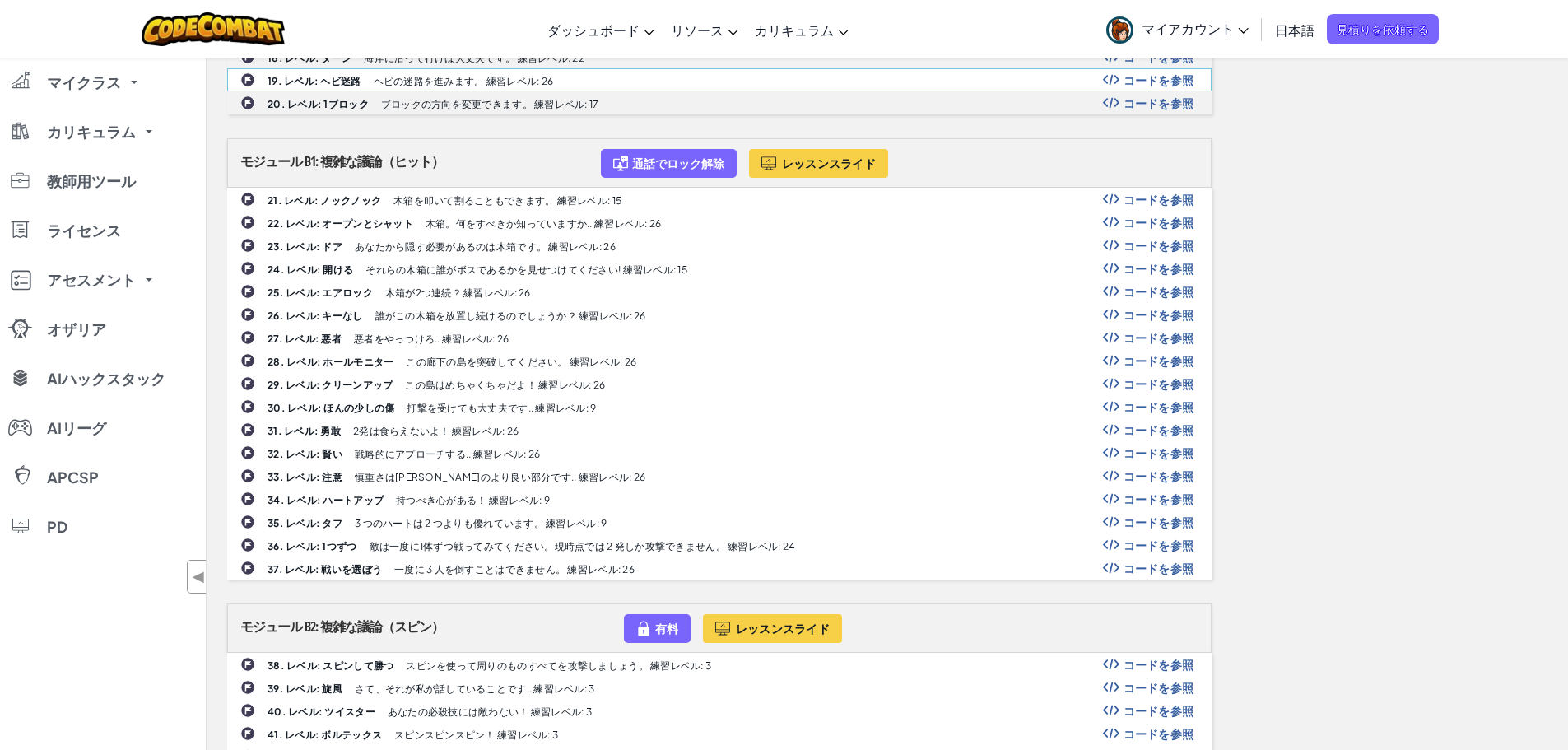
scroll to position [494, 0]
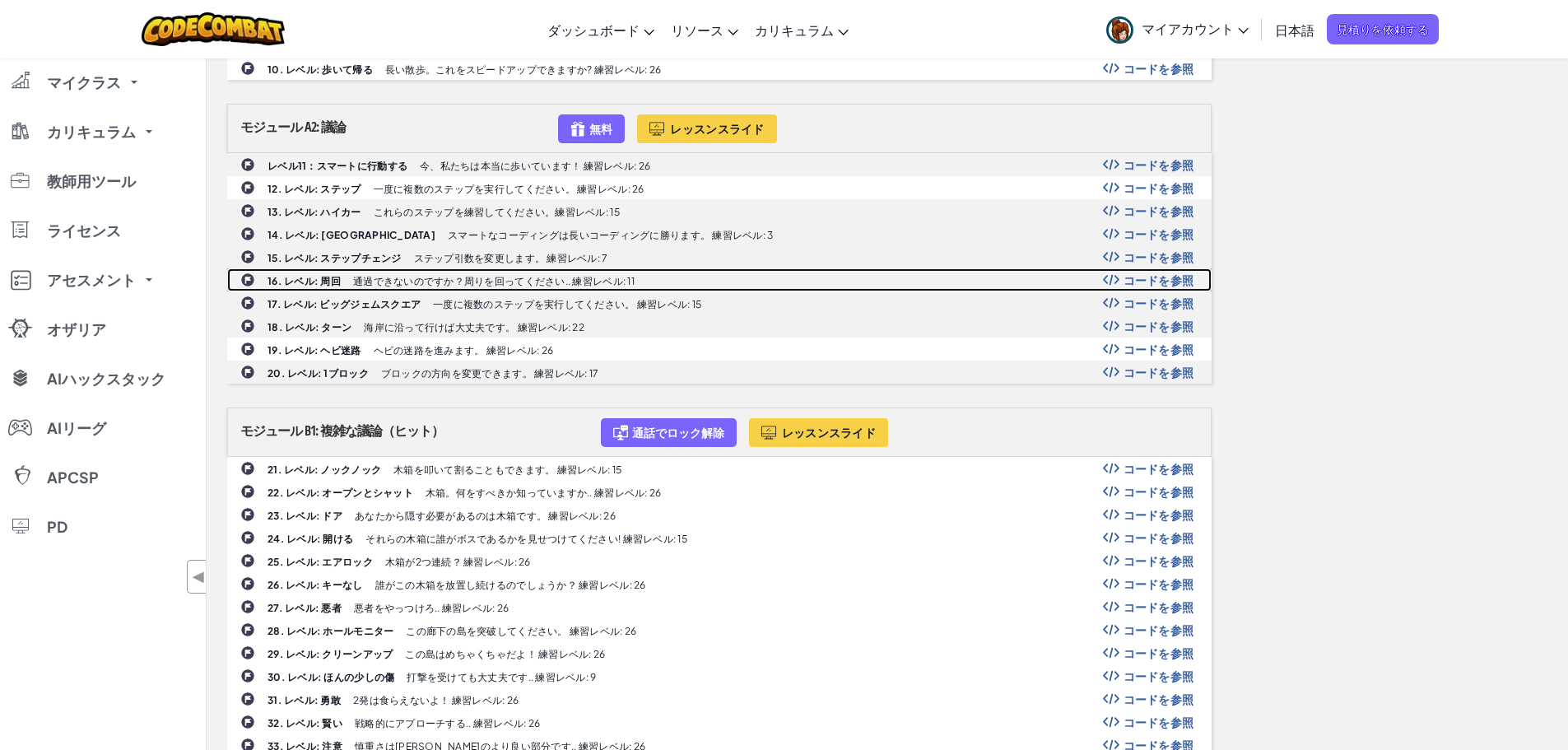
click at [522, 279] on font "通過できないのですか？周りを回ってください.. 練習レベル: 11" at bounding box center [494, 281] width 282 height 13
